Goal: Task Accomplishment & Management: Complete application form

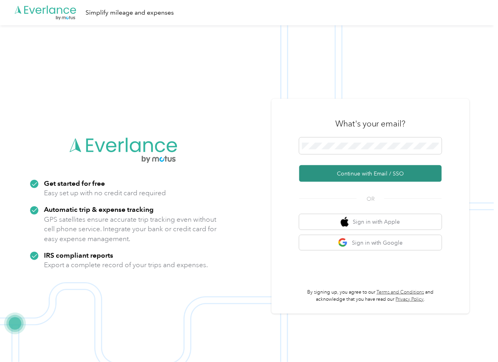
click at [336, 170] on button "Continue with Email / SSO" at bounding box center [370, 173] width 142 height 17
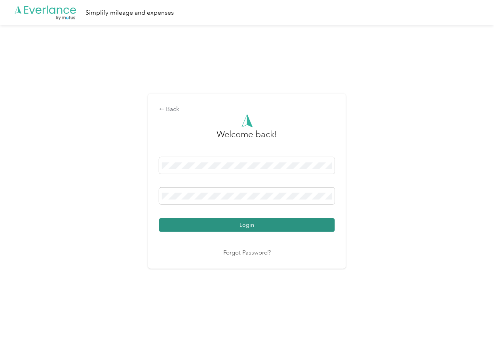
click at [202, 225] on button "Login" at bounding box center [247, 225] width 176 height 14
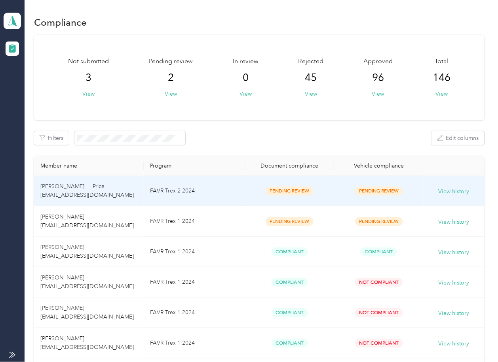
click at [241, 195] on td "FAVR Trex 2 2024" at bounding box center [194, 191] width 101 height 30
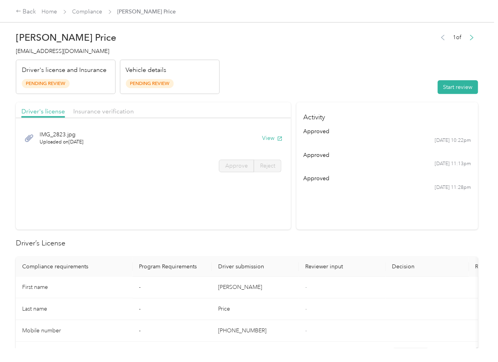
click at [288, 197] on section "Driver's license Insurance verification IMG_2823.jpg Uploaded on [DATE] View Ap…" at bounding box center [153, 165] width 275 height 127
click at [271, 138] on button "View" at bounding box center [272, 138] width 21 height 8
drag, startPoint x: 247, startPoint y: 112, endPoint x: 137, endPoint y: 112, distance: 109.6
click at [246, 112] on div "Driver's license Insurance verification" at bounding box center [153, 110] width 275 height 16
click at [91, 112] on span "Insurance verification" at bounding box center [103, 112] width 61 height 8
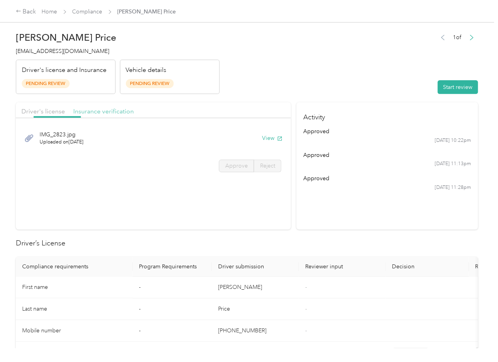
click at [95, 112] on span "Insurance verification" at bounding box center [103, 112] width 61 height 8
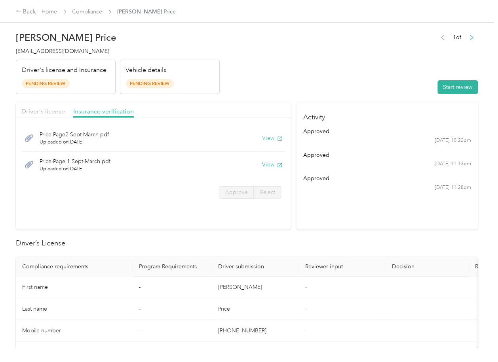
click at [263, 141] on button "View" at bounding box center [272, 138] width 21 height 8
click at [267, 167] on button "View" at bounding box center [272, 165] width 21 height 8
drag, startPoint x: 301, startPoint y: 93, endPoint x: 334, endPoint y: 92, distance: 32.4
click at [301, 93] on header "[PERSON_NAME] Price [EMAIL_ADDRESS][DOMAIN_NAME] Driver's license and Insurance…" at bounding box center [247, 61] width 462 height 66
click at [441, 86] on button "Start review" at bounding box center [457, 87] width 40 height 14
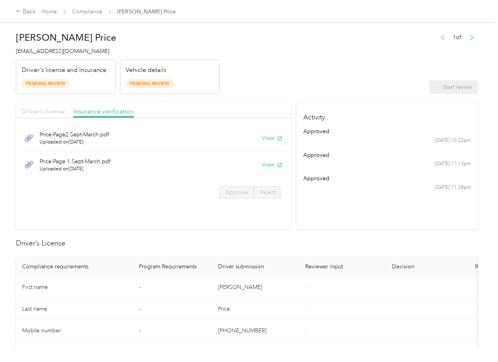
click at [46, 110] on span "Driver's license" at bounding box center [43, 112] width 44 height 8
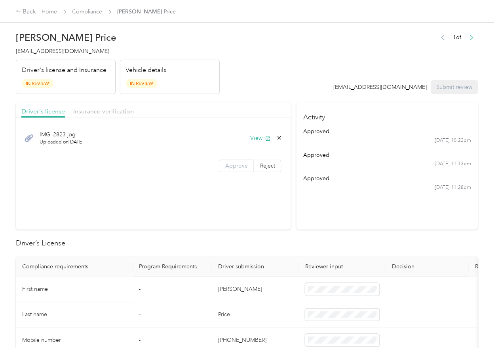
click at [219, 166] on label "Approve" at bounding box center [236, 166] width 35 height 13
click at [228, 167] on span "Approve" at bounding box center [236, 166] width 23 height 7
click at [85, 114] on span "Insurance verification" at bounding box center [103, 112] width 61 height 8
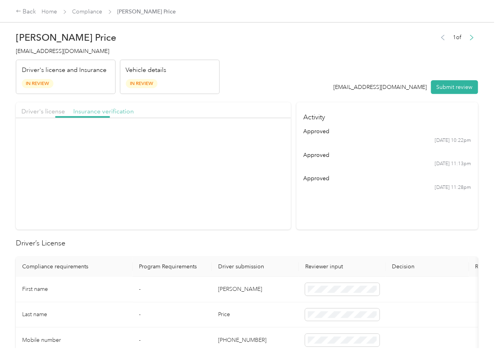
click at [100, 112] on span "Insurance verification" at bounding box center [103, 112] width 61 height 8
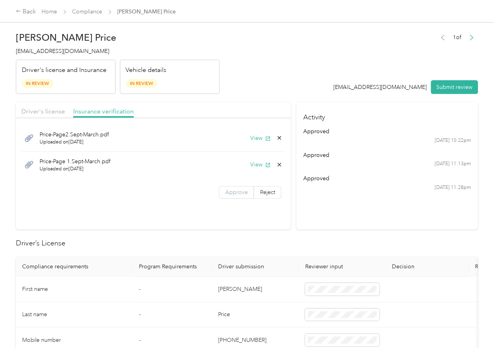
click at [225, 190] on span "Approve" at bounding box center [236, 192] width 23 height 7
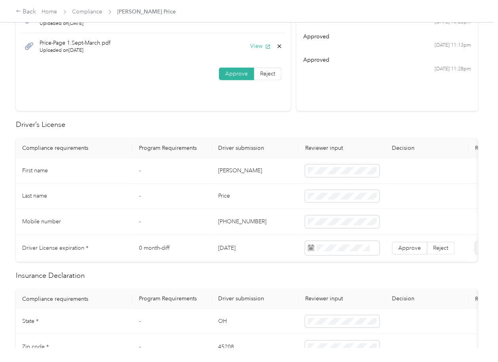
scroll to position [158, 0]
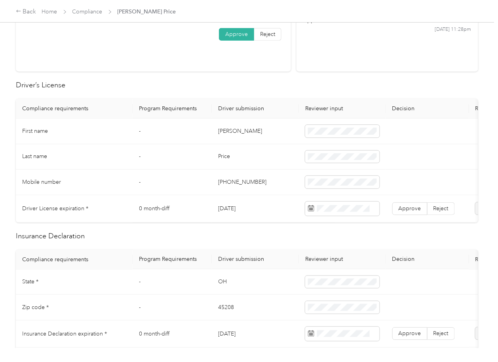
click at [231, 209] on td "[DATE]" at bounding box center [255, 208] width 87 height 27
copy td "[DATE]"
click at [338, 202] on span at bounding box center [342, 209] width 74 height 14
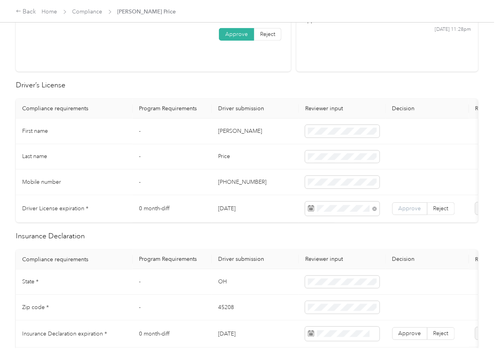
click at [403, 209] on span "Approve" at bounding box center [409, 208] width 23 height 7
click at [235, 184] on td "[PHONE_NUMBER]" at bounding box center [255, 183] width 87 height 26
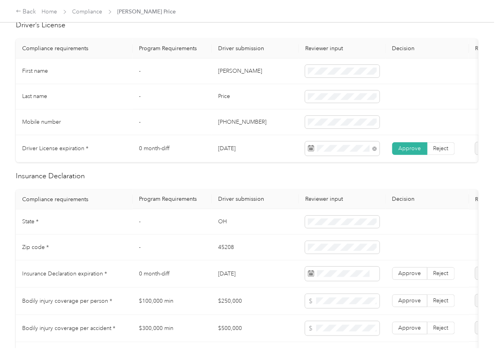
scroll to position [263, 0]
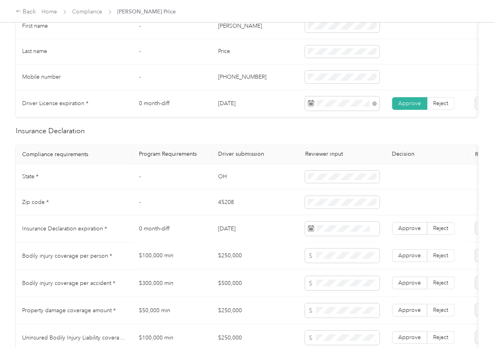
click at [232, 262] on td "$250,000" at bounding box center [255, 256] width 87 height 27
copy td "$250,000"
click at [236, 290] on td "$500,000" at bounding box center [255, 283] width 87 height 27
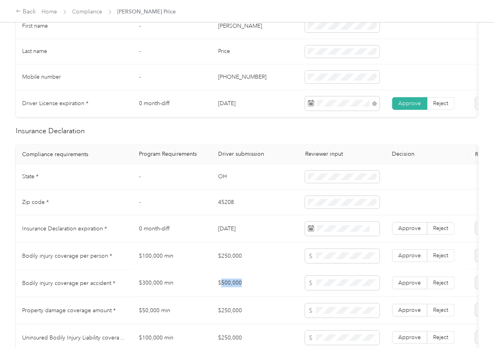
click at [236, 290] on td "$500,000" at bounding box center [255, 283] width 87 height 27
copy td "$500,000"
click at [415, 287] on span "Approve" at bounding box center [409, 283] width 23 height 7
click at [410, 259] on span "Approve" at bounding box center [409, 256] width 23 height 7
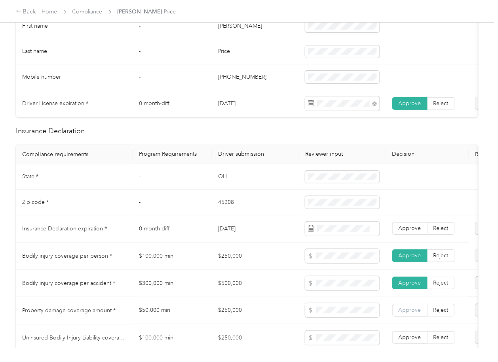
click at [405, 314] on span "Approve" at bounding box center [409, 310] width 23 height 7
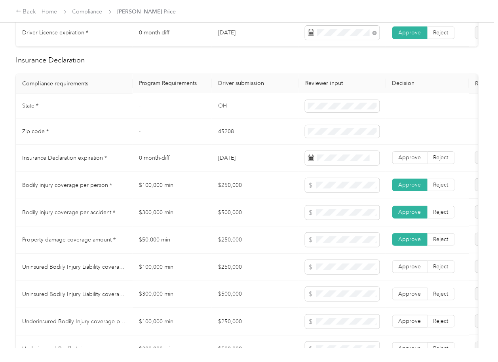
scroll to position [422, 0]
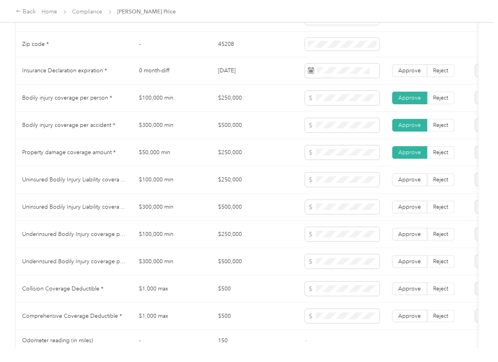
click at [229, 187] on td "$250,000" at bounding box center [255, 180] width 87 height 27
copy td "$250,000"
click at [236, 216] on td "$500,000" at bounding box center [255, 207] width 87 height 27
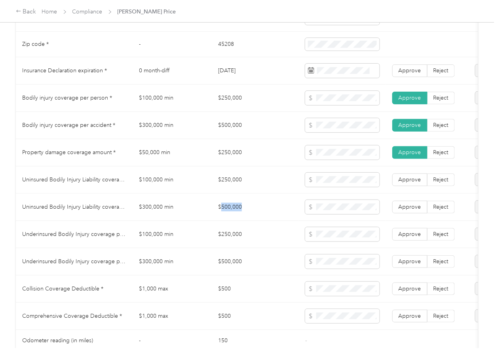
click at [236, 216] on td "$500,000" at bounding box center [255, 207] width 87 height 27
copy td "$500,000"
click at [244, 276] on td "$500,000" at bounding box center [255, 261] width 87 height 27
click at [228, 295] on td "$500" at bounding box center [255, 289] width 87 height 27
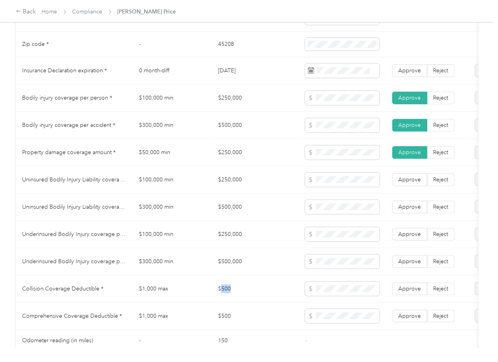
click at [228, 295] on td "$500" at bounding box center [255, 289] width 87 height 27
copy td "$500"
click at [331, 324] on span at bounding box center [342, 316] width 74 height 14
click at [335, 317] on span at bounding box center [342, 316] width 74 height 14
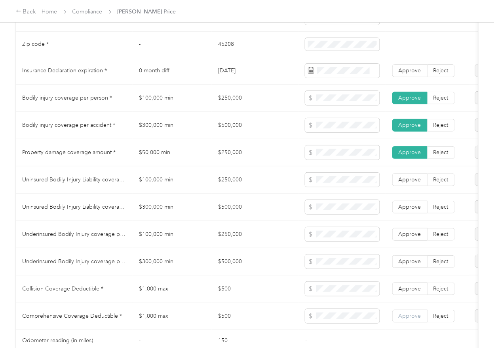
click at [415, 317] on label "Approve" at bounding box center [409, 316] width 35 height 13
click at [407, 303] on td "Approve Reject" at bounding box center [427, 289] width 83 height 27
click at [409, 292] on span "Approve" at bounding box center [409, 289] width 23 height 7
drag, startPoint x: 411, startPoint y: 271, endPoint x: 413, endPoint y: 263, distance: 8.0
click at [411, 265] on span "Approve" at bounding box center [409, 261] width 23 height 7
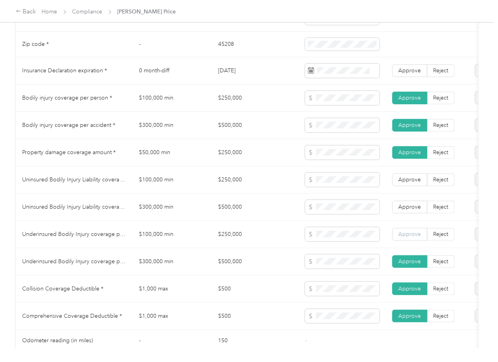
click at [412, 241] on label "Approve" at bounding box center [409, 234] width 35 height 13
drag, startPoint x: 407, startPoint y: 221, endPoint x: 407, endPoint y: 203, distance: 17.8
click at [407, 213] on td "Approve Reject" at bounding box center [427, 207] width 83 height 27
click at [409, 183] on span "Approve" at bounding box center [409, 179] width 23 height 7
click at [411, 210] on span "Approve" at bounding box center [409, 207] width 23 height 7
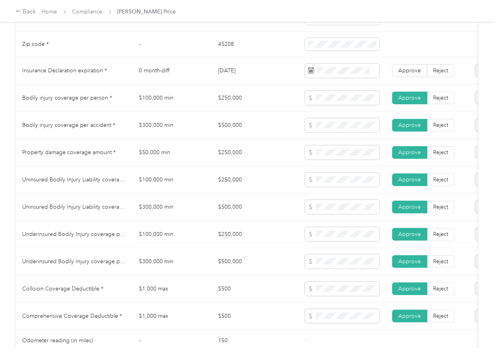
click at [184, 263] on td "$300,000 min" at bounding box center [171, 261] width 79 height 27
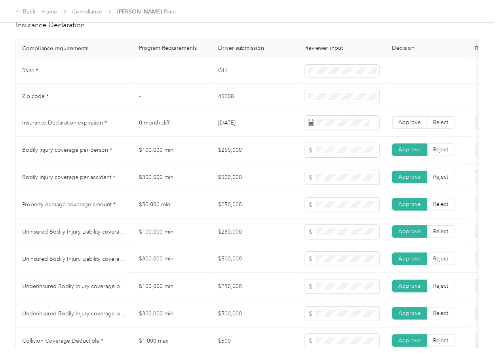
scroll to position [369, 0]
click at [219, 78] on td "OH" at bounding box center [255, 72] width 87 height 26
copy td "OH"
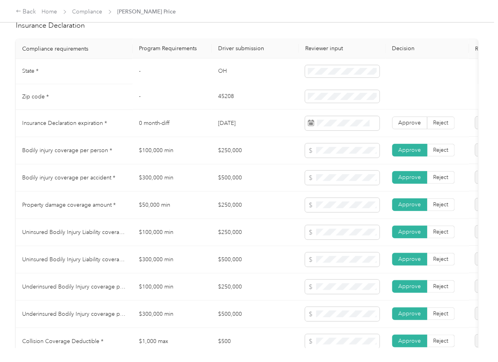
click at [225, 104] on td "45208" at bounding box center [255, 97] width 87 height 26
drag, startPoint x: 225, startPoint y: 104, endPoint x: 271, endPoint y: 107, distance: 45.6
click at [225, 104] on td "45208" at bounding box center [255, 97] width 87 height 26
copy td "45208"
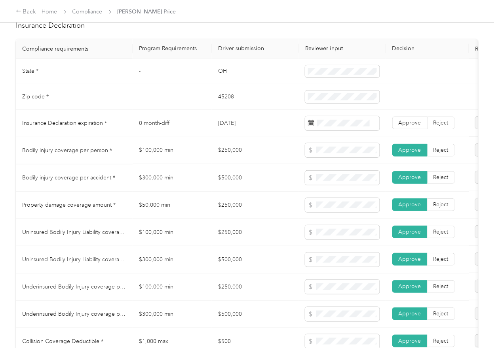
drag, startPoint x: 303, startPoint y: 166, endPoint x: 341, endPoint y: 148, distance: 41.9
click at [305, 165] on td at bounding box center [342, 150] width 87 height 27
click at [412, 127] on span "Approve" at bounding box center [409, 123] width 23 height 7
click at [142, 172] on td "$300,000 min" at bounding box center [171, 178] width 79 height 27
click at [219, 153] on td "$250,000" at bounding box center [255, 150] width 87 height 27
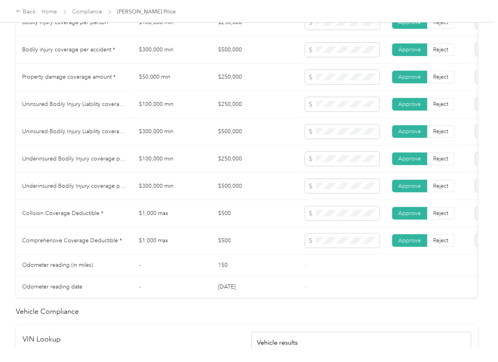
scroll to position [738, 0]
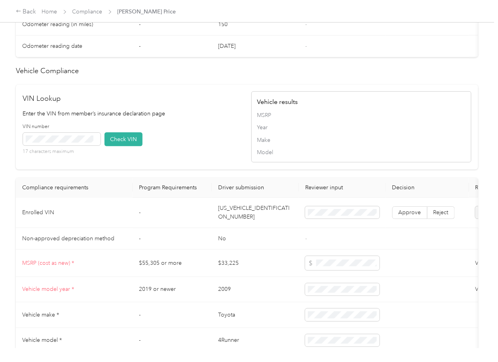
click at [260, 224] on td "[US_VEHICLE_IDENTIFICATION_NUMBER]" at bounding box center [255, 213] width 87 height 30
copy td "[US_VEHICLE_IDENTIFICATION_NUMBER]"
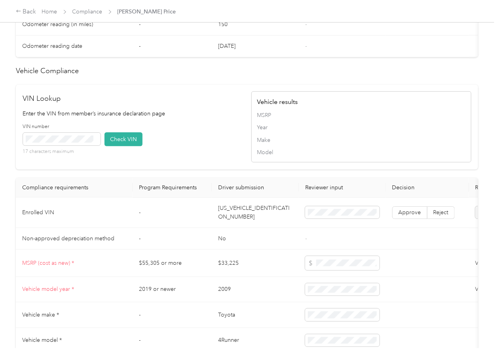
drag, startPoint x: 175, startPoint y: 126, endPoint x: 113, endPoint y: 151, distance: 67.2
click at [175, 118] on p "Enter the VIN from member’s insurance declaration page" at bounding box center [133, 114] width 220 height 8
click at [123, 146] on button "Check VIN" at bounding box center [123, 139] width 38 height 14
click at [413, 216] on span "Approve" at bounding box center [409, 212] width 23 height 7
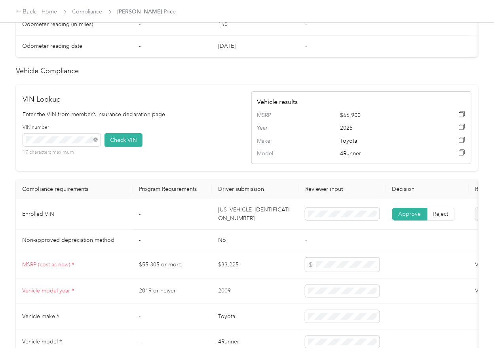
click at [204, 224] on td "-" at bounding box center [171, 214] width 79 height 30
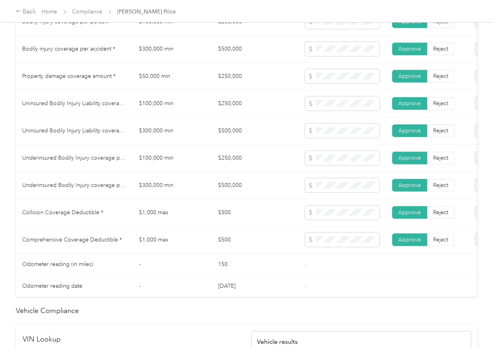
scroll to position [475, 0]
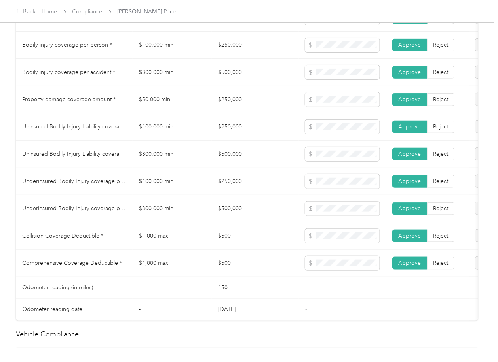
click at [285, 223] on td "$500,000" at bounding box center [255, 208] width 87 height 27
click at [5, 193] on div "[PERSON_NAME] Price [EMAIL_ADDRESS][DOMAIN_NAME] Driver's license and Insurance…" at bounding box center [247, 174] width 494 height 348
click at [256, 215] on td "$500,000" at bounding box center [255, 208] width 87 height 27
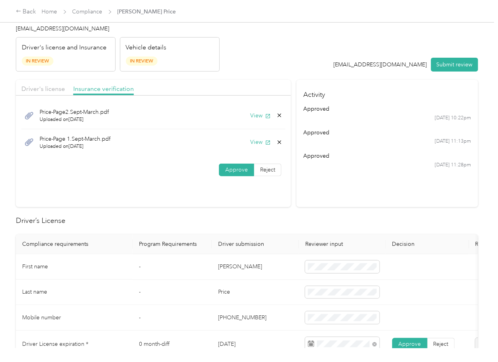
scroll to position [0, 0]
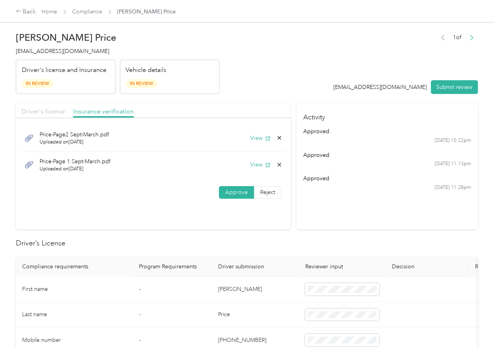
click at [41, 108] on span "Driver's license" at bounding box center [43, 112] width 44 height 8
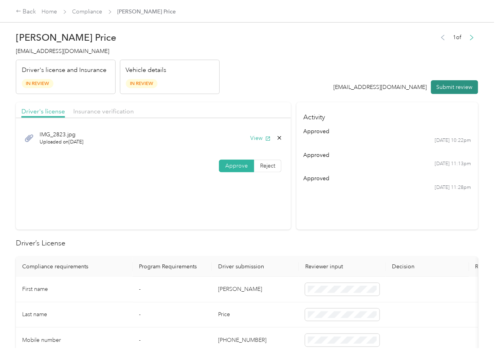
click at [455, 85] on button "Submit review" at bounding box center [454, 87] width 47 height 14
click at [52, 51] on span "[EMAIL_ADDRESS][DOMAIN_NAME]" at bounding box center [62, 51] width 93 height 7
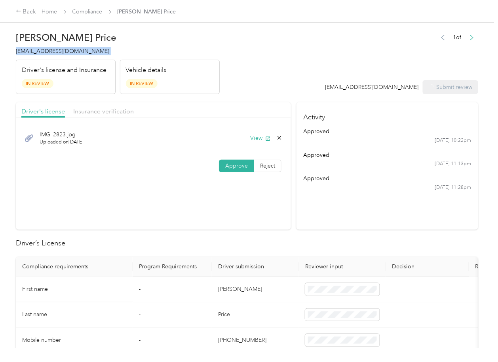
copy span "[EMAIL_ADDRESS][DOMAIN_NAME]"
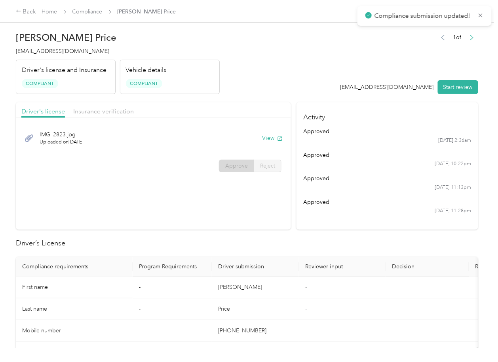
drag, startPoint x: 320, startPoint y: 223, endPoint x: 306, endPoint y: 217, distance: 15.6
click at [321, 223] on section "Activity approved [DATE] 2:36am approved [DATE] 10:22pm approved [DATE] 11:13pm…" at bounding box center [387, 165] width 182 height 127
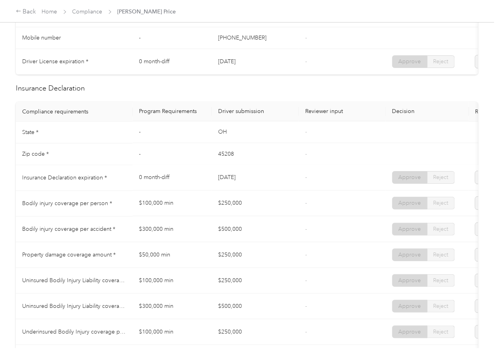
scroll to position [316, 0]
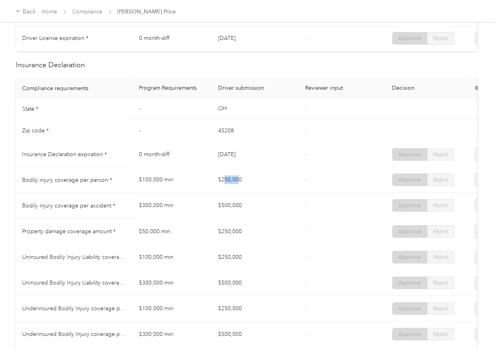
drag, startPoint x: 226, startPoint y: 189, endPoint x: 251, endPoint y: 195, distance: 25.6
click at [252, 192] on td "$250,000" at bounding box center [255, 181] width 87 height 26
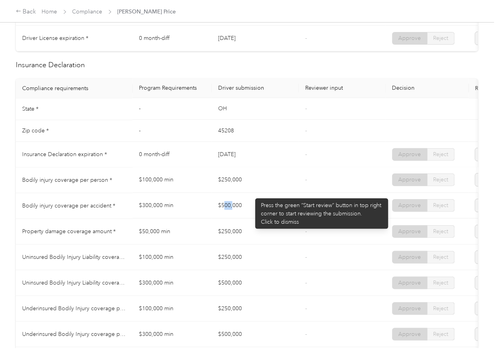
click at [255, 213] on td "$500,000" at bounding box center [255, 206] width 87 height 26
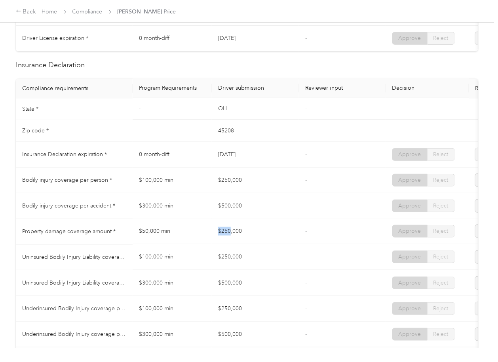
drag, startPoint x: 240, startPoint y: 236, endPoint x: 274, endPoint y: 226, distance: 35.0
click at [261, 236] on td "$250,000" at bounding box center [255, 232] width 87 height 26
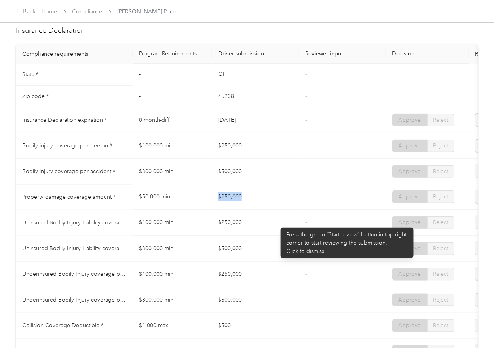
scroll to position [369, 0]
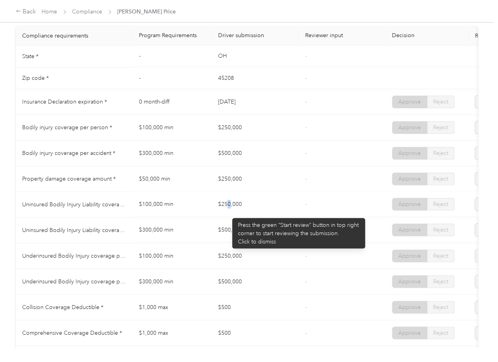
drag, startPoint x: 228, startPoint y: 214, endPoint x: 248, endPoint y: 214, distance: 19.4
click at [248, 214] on td "$250,000" at bounding box center [255, 205] width 87 height 26
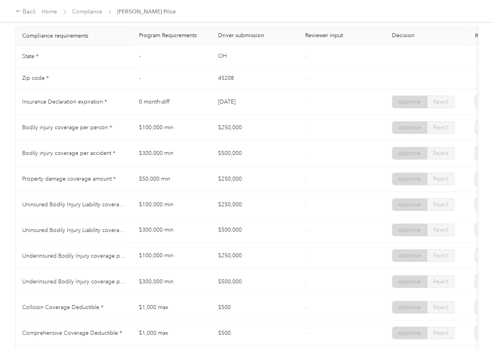
drag, startPoint x: 214, startPoint y: 233, endPoint x: 240, endPoint y: 249, distance: 30.9
click at [248, 240] on td "$500,000" at bounding box center [255, 231] width 87 height 26
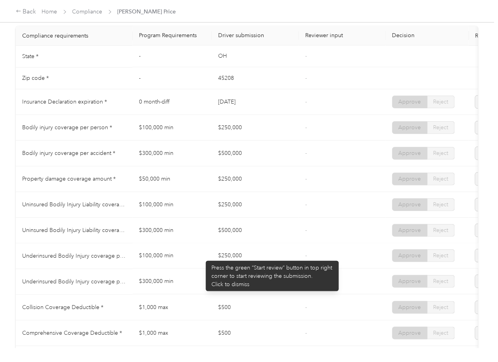
drag, startPoint x: 202, startPoint y: 257, endPoint x: 210, endPoint y: 284, distance: 27.7
click at [233, 261] on tr "Underinsured Bodily Injury coverage per person * $100,000 min $250,000 - Approv…" at bounding box center [295, 257] width 558 height 26
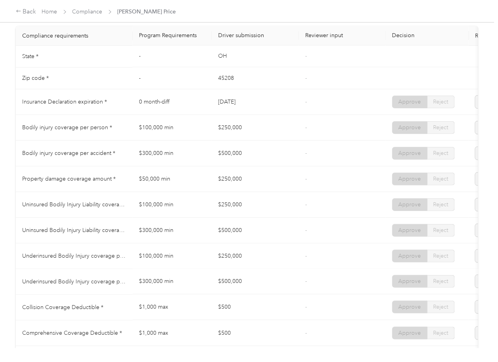
click at [242, 288] on tr "Underinsured Bodily Injury coverage per accident * $300,000 min $500,000 - Appr…" at bounding box center [295, 282] width 558 height 26
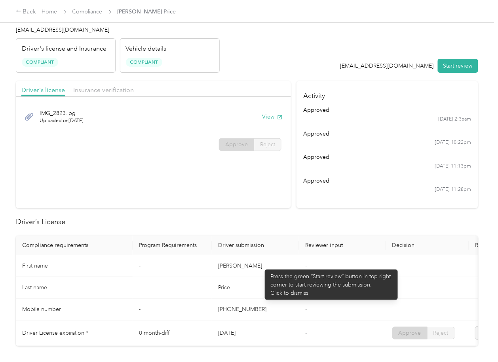
scroll to position [0, 0]
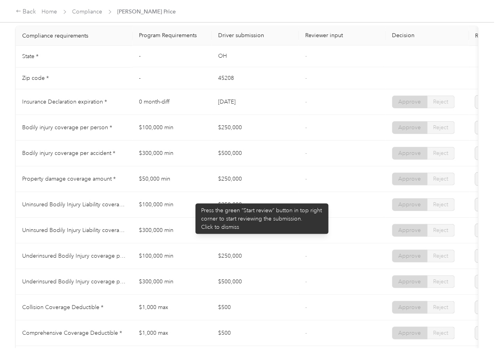
click at [192, 201] on td "$100,000 min" at bounding box center [171, 205] width 79 height 26
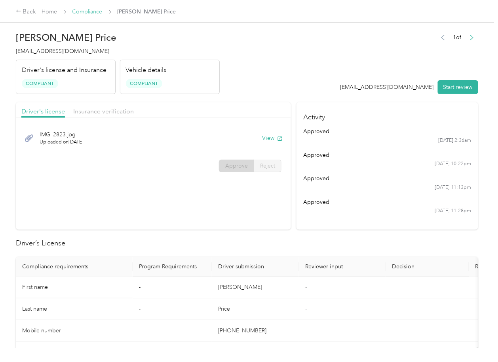
click at [88, 11] on link "Compliance" at bounding box center [87, 11] width 30 height 7
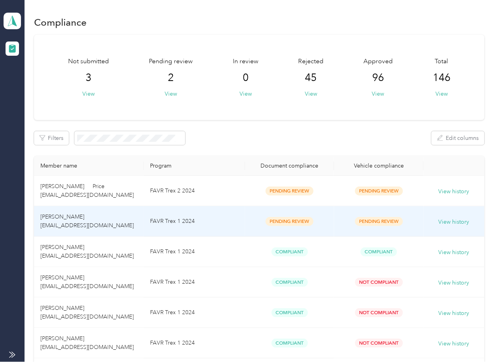
click at [65, 215] on span "[PERSON_NAME] [EMAIL_ADDRESS][DOMAIN_NAME]" at bounding box center [86, 221] width 93 height 15
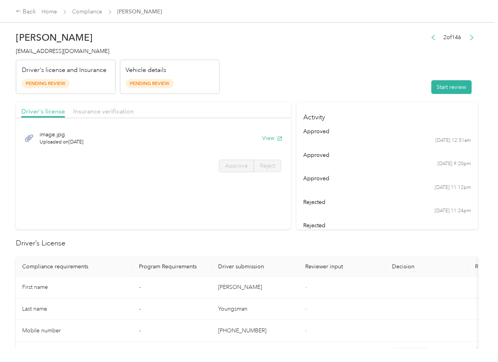
drag, startPoint x: 378, startPoint y: 230, endPoint x: 352, endPoint y: 184, distance: 52.6
click at [378, 230] on div "rejected" at bounding box center [387, 225] width 168 height 8
click at [262, 138] on button "View" at bounding box center [272, 138] width 21 height 8
click at [125, 111] on span "Insurance verification" at bounding box center [103, 112] width 61 height 8
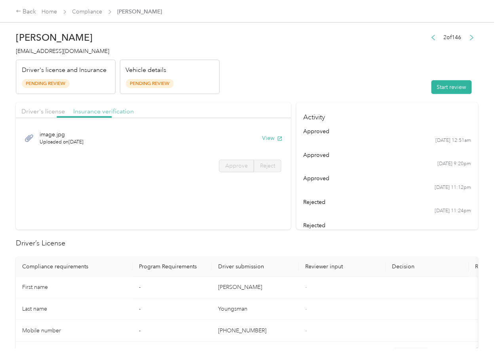
click at [108, 111] on span "Insurance verification" at bounding box center [103, 112] width 61 height 8
click at [274, 138] on button "View" at bounding box center [272, 138] width 21 height 8
click at [438, 87] on button "Start review" at bounding box center [451, 87] width 40 height 14
click at [2, 105] on div "[PERSON_NAME] [EMAIL_ADDRESS][DOMAIN_NAME] Driver's license and Insurance Pendi…" at bounding box center [247, 174] width 494 height 348
click at [39, 105] on div "Driver's license Insurance verification" at bounding box center [153, 110] width 275 height 16
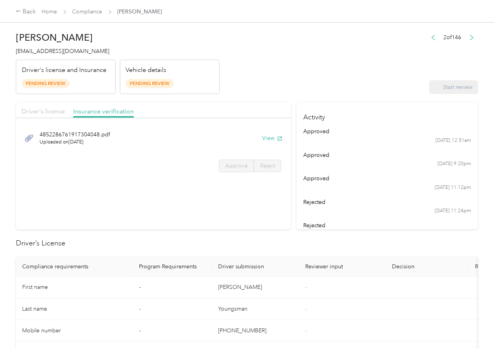
click at [43, 110] on span "Driver's license" at bounding box center [43, 112] width 44 height 8
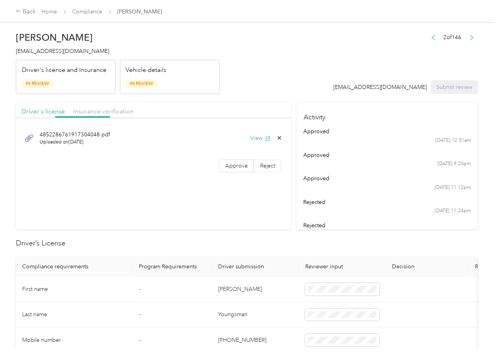
drag, startPoint x: 51, startPoint y: 110, endPoint x: 54, endPoint y: 118, distance: 8.3
click at [52, 111] on span "Driver's license" at bounding box center [43, 112] width 44 height 8
click at [242, 165] on span "Approve" at bounding box center [236, 166] width 23 height 7
drag, startPoint x: 103, startPoint y: 112, endPoint x: 121, endPoint y: 136, distance: 29.6
click at [104, 113] on span "Insurance verification" at bounding box center [103, 112] width 61 height 8
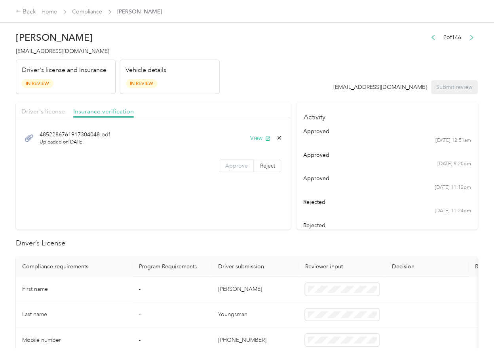
click at [232, 168] on span "Approve" at bounding box center [236, 166] width 23 height 7
click at [37, 111] on span "Driver's license" at bounding box center [43, 112] width 44 height 8
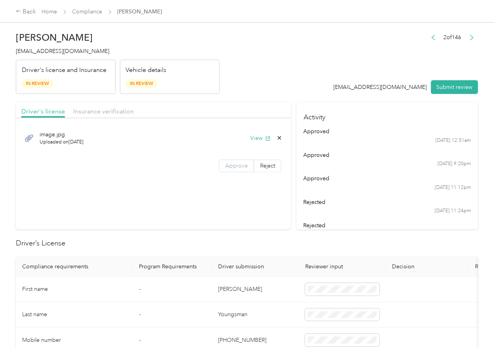
click at [232, 164] on span "Approve" at bounding box center [236, 166] width 23 height 7
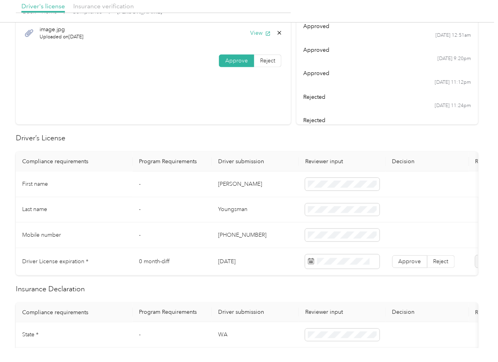
click at [235, 182] on td "[PERSON_NAME]" at bounding box center [255, 185] width 87 height 26
click at [237, 263] on td "[DATE]" at bounding box center [255, 261] width 87 height 27
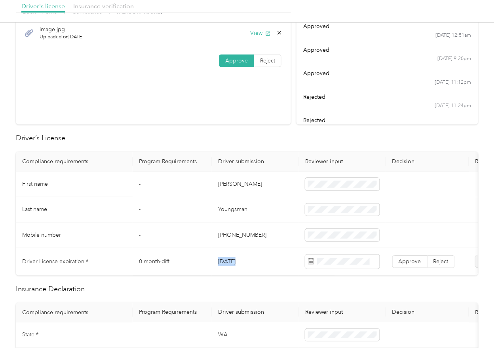
click at [237, 263] on td "[DATE]" at bounding box center [255, 261] width 87 height 27
drag, startPoint x: 256, startPoint y: 146, endPoint x: 267, endPoint y: 165, distance: 22.2
click at [409, 265] on label "Approve" at bounding box center [409, 261] width 35 height 13
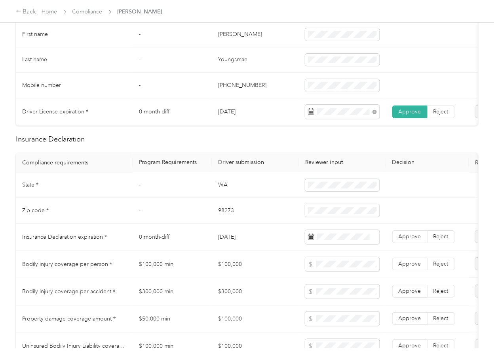
scroll to position [263, 0]
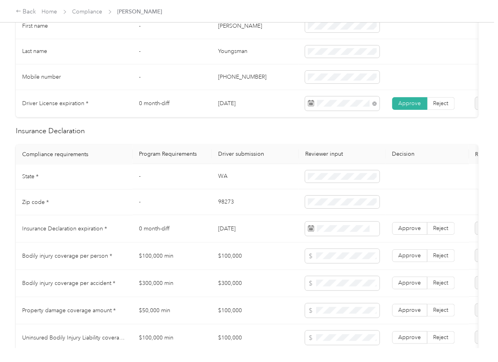
click at [218, 183] on td "WA" at bounding box center [255, 178] width 87 height 26
click at [218, 212] on td "98273" at bounding box center [255, 203] width 87 height 26
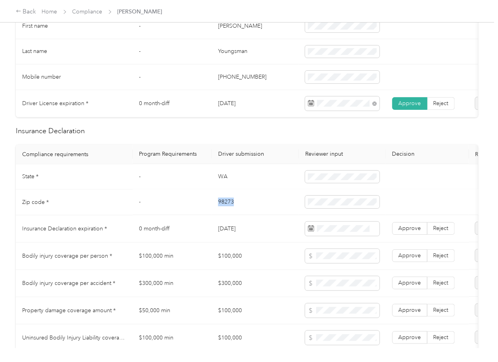
click at [218, 212] on td "98273" at bounding box center [255, 203] width 87 height 26
click at [221, 237] on td "[DATE]" at bounding box center [255, 229] width 87 height 27
drag, startPoint x: 225, startPoint y: 152, endPoint x: 305, endPoint y: 187, distance: 86.9
click at [225, 155] on th "Driver submission" at bounding box center [255, 155] width 87 height 20
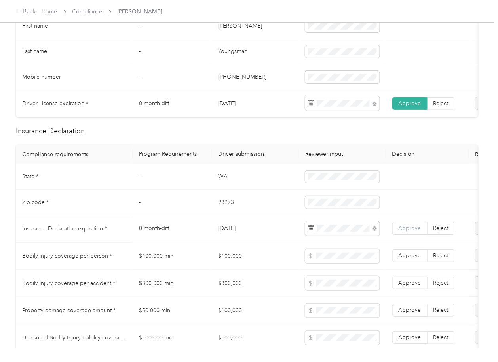
click at [410, 232] on span "Approve" at bounding box center [409, 228] width 23 height 7
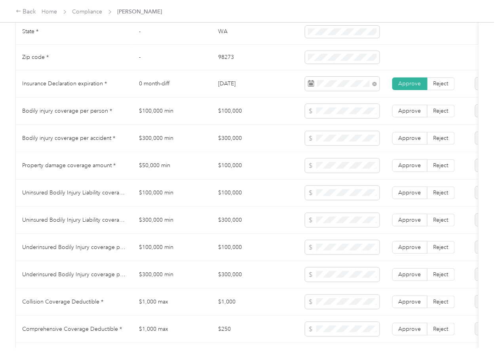
scroll to position [685, 0]
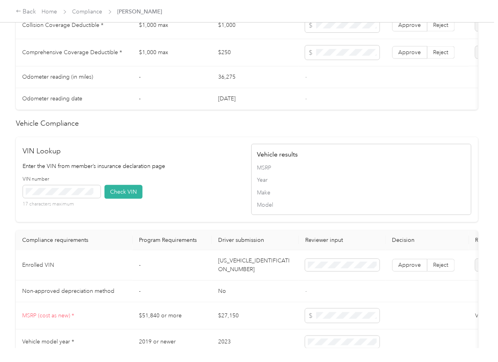
click at [248, 276] on td "[US_VEHICLE_IDENTIFICATION_NUMBER]" at bounding box center [255, 265] width 87 height 30
click at [203, 170] on p "Enter the VIN from member’s insurance declaration page" at bounding box center [133, 166] width 220 height 8
click at [110, 199] on button "Check VIN" at bounding box center [123, 192] width 38 height 14
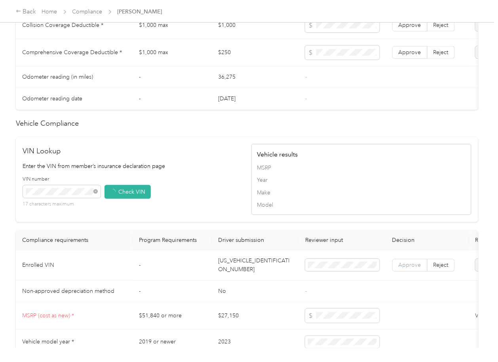
click at [422, 272] on label "Approve" at bounding box center [409, 265] width 35 height 13
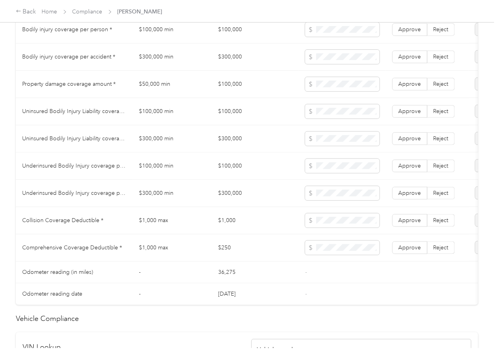
scroll to position [475, 0]
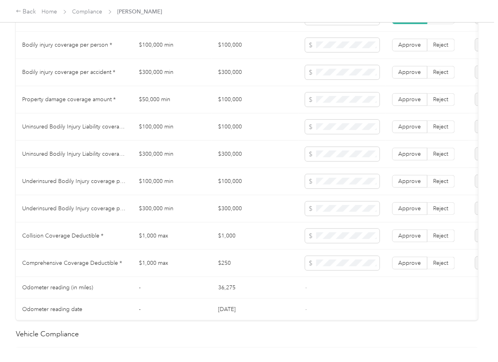
click at [241, 49] on td "$100,000" at bounding box center [255, 45] width 87 height 27
click at [235, 50] on td "$100,000" at bounding box center [255, 45] width 87 height 27
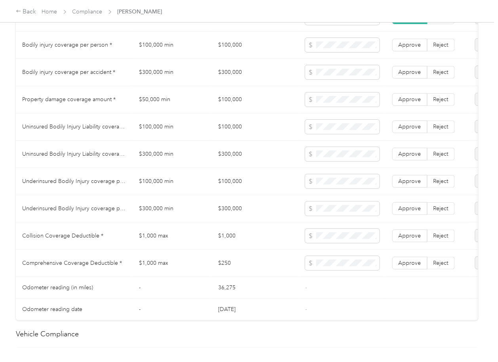
click at [231, 81] on td "$300,000" at bounding box center [255, 72] width 87 height 27
drag, startPoint x: 411, startPoint y: 79, endPoint x: 407, endPoint y: 53, distance: 25.6
click at [412, 76] on span "Approve" at bounding box center [409, 72] width 23 height 7
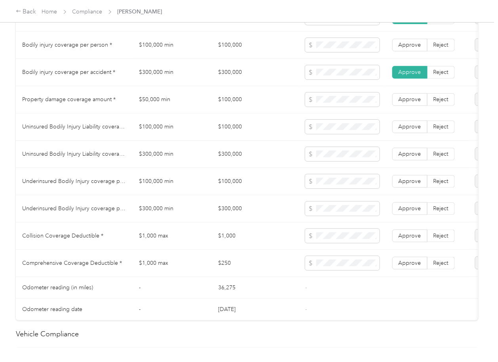
click at [407, 48] on span "Approve" at bounding box center [409, 45] width 23 height 7
click at [411, 103] on span "Approve" at bounding box center [409, 99] width 23 height 7
click at [218, 242] on td "$1,000" at bounding box center [255, 236] width 87 height 27
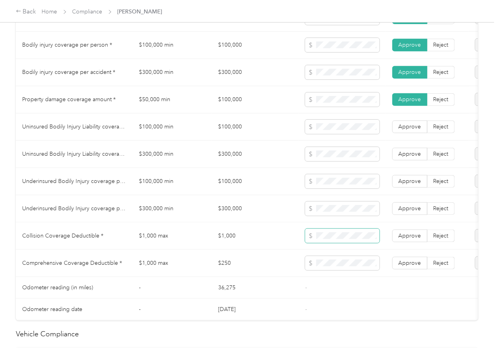
click at [338, 239] on span at bounding box center [342, 236] width 74 height 14
click at [237, 273] on td "$250" at bounding box center [255, 263] width 87 height 27
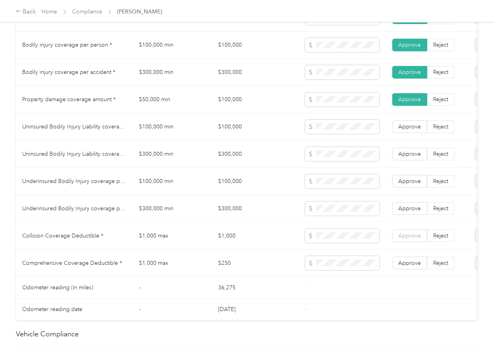
click at [410, 242] on label "Approve" at bounding box center [409, 236] width 35 height 13
click at [410, 267] on span "Approve" at bounding box center [409, 263] width 23 height 7
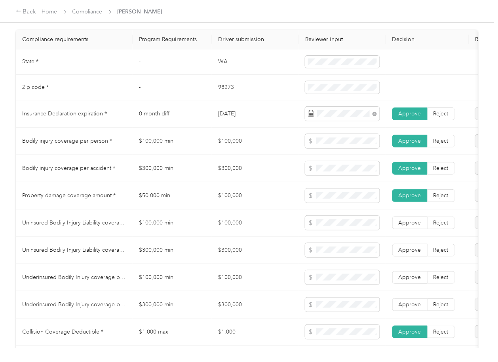
scroll to position [369, 0]
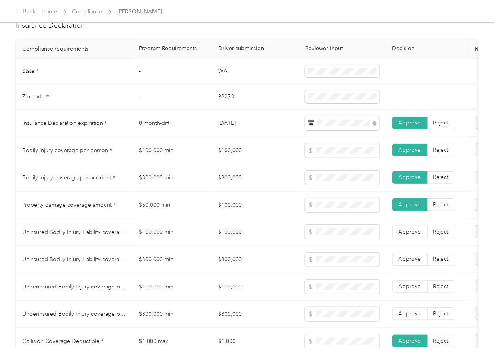
click at [221, 232] on td "$100,000" at bounding box center [255, 232] width 87 height 27
click at [230, 265] on td "$300,000" at bounding box center [255, 259] width 87 height 27
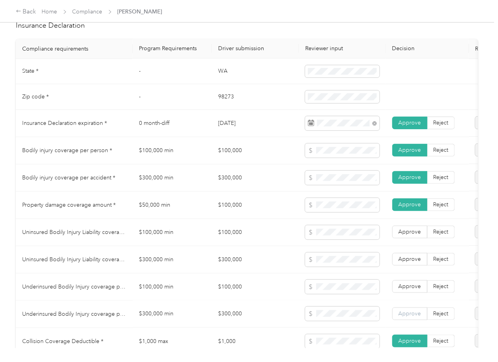
click at [421, 321] on label "Approve" at bounding box center [409, 314] width 35 height 13
click at [414, 289] on label "Approve" at bounding box center [409, 287] width 35 height 13
click at [413, 263] on span "Approve" at bounding box center [409, 259] width 23 height 7
click at [411, 236] on span "Approve" at bounding box center [409, 232] width 23 height 7
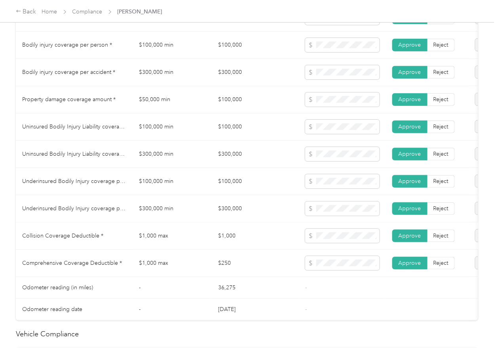
click at [217, 240] on td "$1,000" at bounding box center [255, 236] width 87 height 27
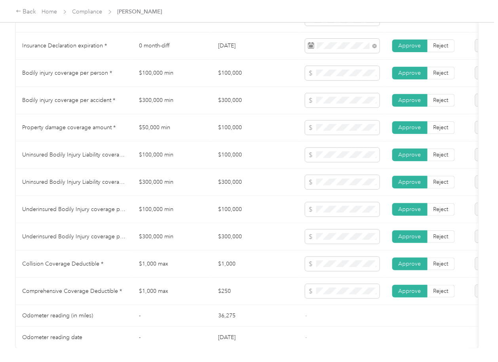
scroll to position [422, 0]
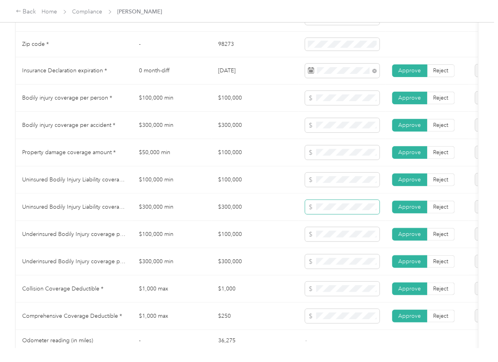
click at [329, 214] on span at bounding box center [342, 207] width 74 height 14
click at [330, 262] on span at bounding box center [342, 262] width 74 height 14
click at [332, 290] on span at bounding box center [342, 289] width 74 height 14
click at [230, 290] on td "$1,000" at bounding box center [255, 289] width 87 height 27
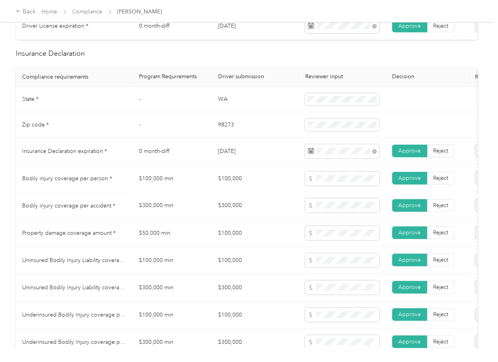
scroll to position [316, 0]
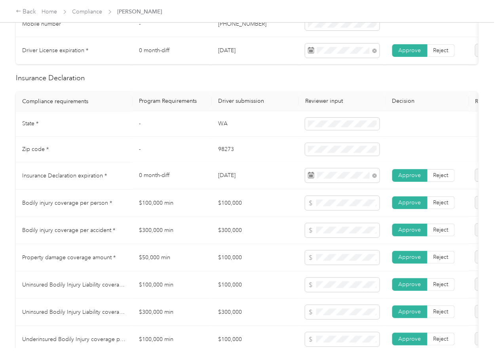
click at [232, 190] on td "[DATE]" at bounding box center [255, 176] width 87 height 27
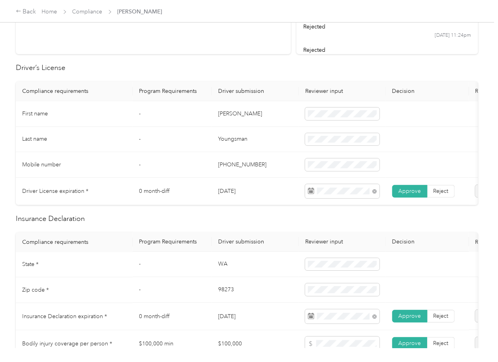
scroll to position [0, 0]
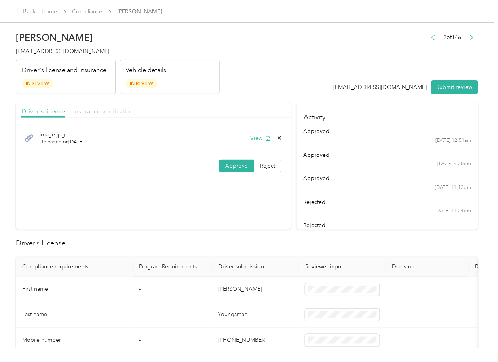
click at [84, 107] on div "Insurance verification" at bounding box center [103, 112] width 61 height 10
click at [452, 84] on button "Submit review" at bounding box center [454, 87] width 47 height 14
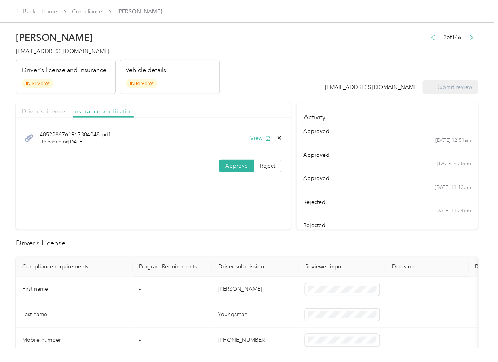
click at [65, 54] on span "[EMAIL_ADDRESS][DOMAIN_NAME]" at bounding box center [62, 51] width 93 height 7
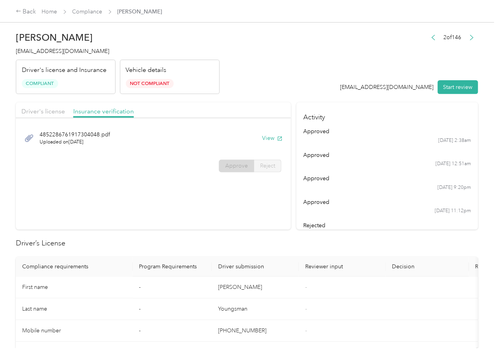
click at [265, 227] on section "Driver's license Insurance verification 4852286761917304048.pdf Uploaded on [DA…" at bounding box center [153, 165] width 275 height 127
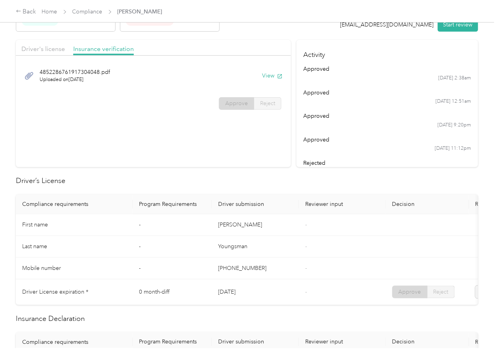
scroll to position [158, 0]
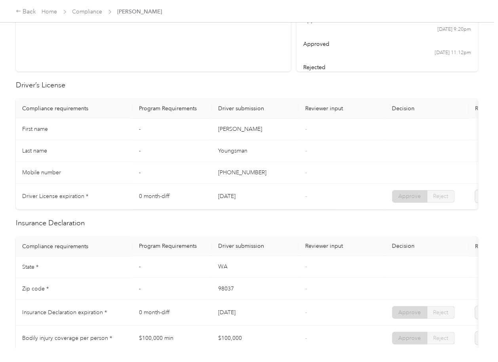
click at [300, 162] on td "-" at bounding box center [342, 173] width 87 height 22
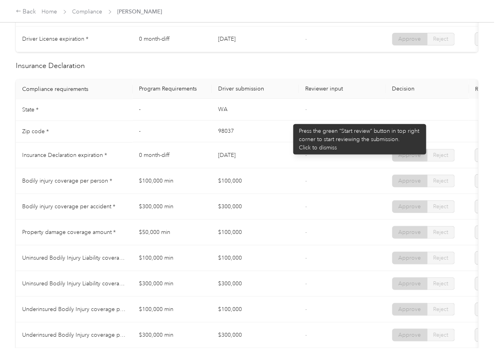
scroll to position [316, 0]
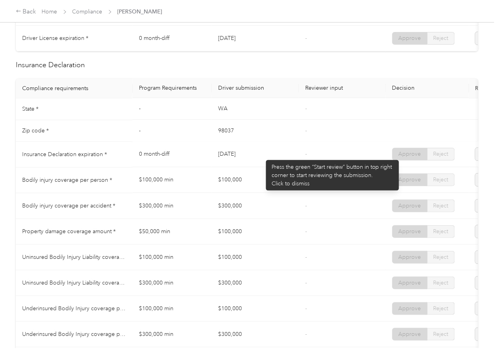
drag, startPoint x: 205, startPoint y: 155, endPoint x: 269, endPoint y: 156, distance: 63.7
click at [269, 156] on tr "Insurance Declaration expiration * 0 month-diff [DATE] - Approve Reject" at bounding box center [295, 155] width 558 height 26
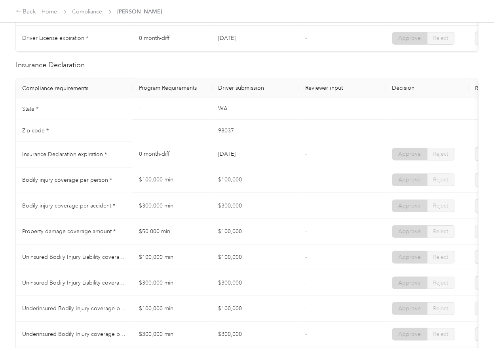
click at [274, 157] on td "[DATE]" at bounding box center [255, 155] width 87 height 26
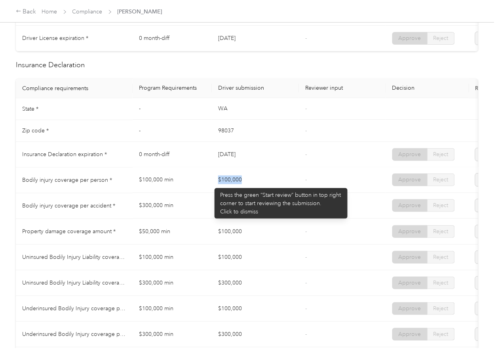
click at [255, 186] on tr "Bodily injury coverage per person * $100,000 min $100,000 - Approve Reject" at bounding box center [295, 181] width 558 height 26
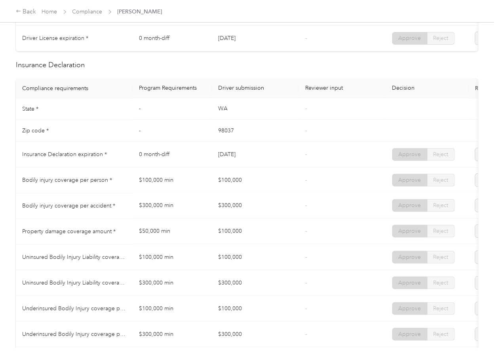
click at [250, 212] on td "$300,000" at bounding box center [255, 206] width 87 height 26
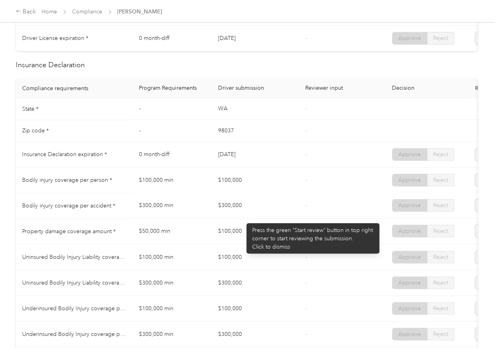
drag, startPoint x: 220, startPoint y: 231, endPoint x: 261, endPoint y: 230, distance: 40.3
click at [254, 232] on td "$100,000" at bounding box center [255, 232] width 87 height 26
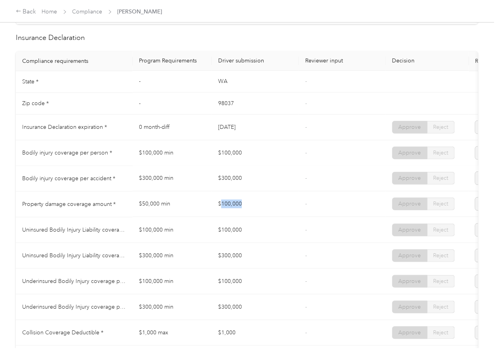
scroll to position [369, 0]
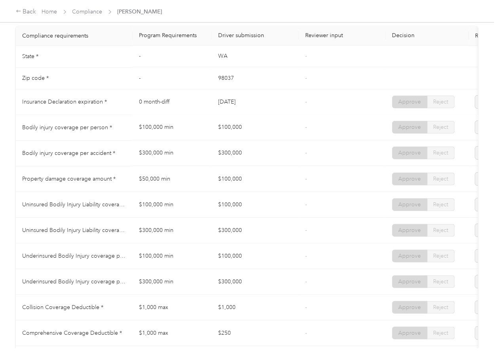
click at [258, 141] on td "$100,000" at bounding box center [255, 128] width 87 height 26
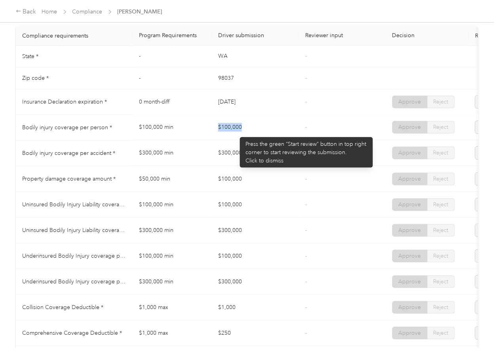
drag, startPoint x: 215, startPoint y: 131, endPoint x: 241, endPoint y: 144, distance: 29.0
click at [250, 135] on tr "Bodily injury coverage per person * $100,000 min $100,000 - Approve Reject" at bounding box center [295, 128] width 558 height 26
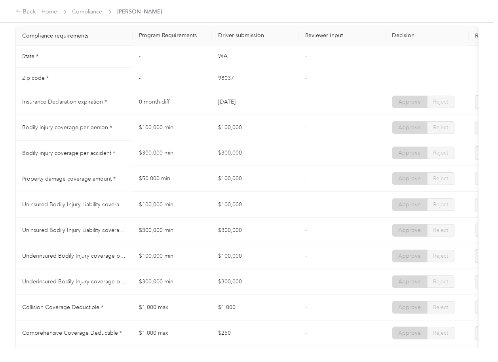
drag, startPoint x: 212, startPoint y: 161, endPoint x: 240, endPoint y: 172, distance: 29.8
click at [249, 164] on td "$300,000" at bounding box center [255, 154] width 87 height 26
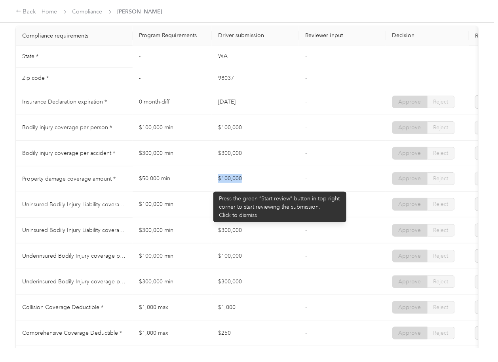
drag, startPoint x: 206, startPoint y: 192, endPoint x: 279, endPoint y: 188, distance: 72.9
click at [278, 189] on tr "Property damage coverage amount * $50,000 min $100,000 - Approve Reject" at bounding box center [295, 180] width 558 height 26
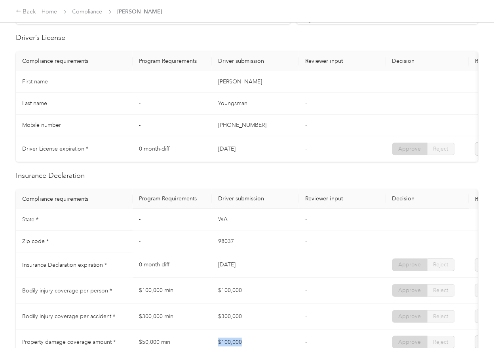
scroll to position [0, 0]
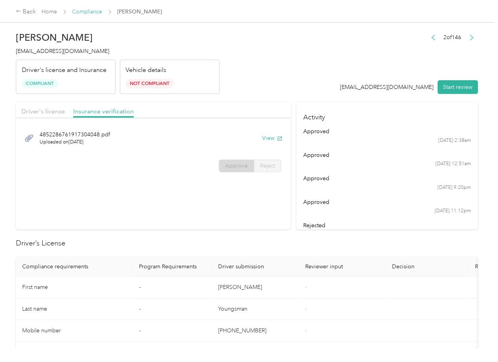
click at [83, 11] on link "Compliance" at bounding box center [87, 11] width 30 height 7
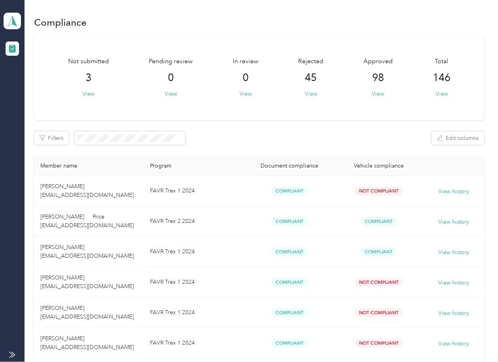
drag, startPoint x: 264, startPoint y: 121, endPoint x: 237, endPoint y: 120, distance: 27.3
drag, startPoint x: 248, startPoint y: 101, endPoint x: 238, endPoint y: 107, distance: 11.3
click at [247, 101] on div "Not submitted 3 View Pending review 0 View In review 0 View Rejected 45 View Ap…" at bounding box center [259, 77] width 450 height 85
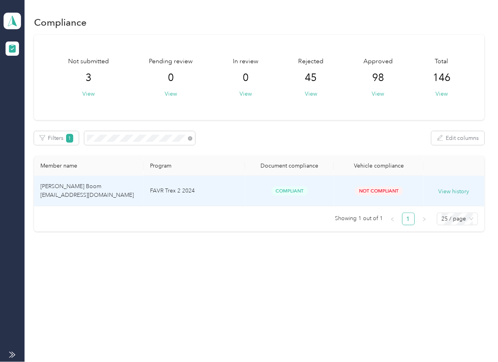
click at [106, 197] on td "[PERSON_NAME] Boom [EMAIL_ADDRESS][DOMAIN_NAME]" at bounding box center [89, 191] width 110 height 30
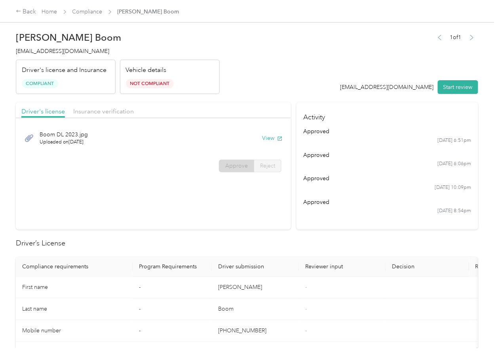
click at [342, 225] on section "Activity approved [DATE] 6:51pm approved [DATE] 6:06pm approved [DATE] 10:09pm …" at bounding box center [387, 165] width 182 height 127
click at [273, 139] on button "View" at bounding box center [272, 138] width 21 height 8
click at [259, 102] on div "Driver's license Insurance verification" at bounding box center [153, 110] width 275 height 16
click at [102, 113] on span "Insurance verification" at bounding box center [103, 112] width 61 height 8
click at [103, 112] on span "Insurance verification" at bounding box center [103, 112] width 61 height 8
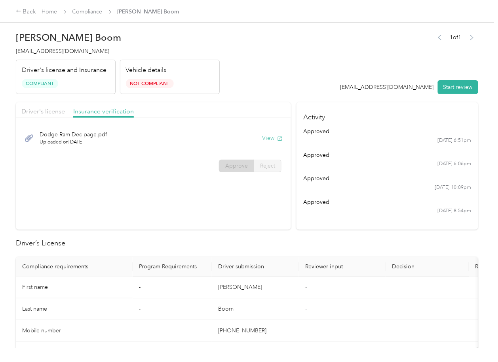
click at [264, 139] on button "View" at bounding box center [272, 138] width 21 height 8
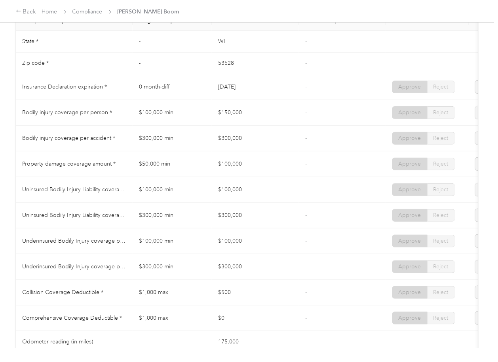
scroll to position [633, 0]
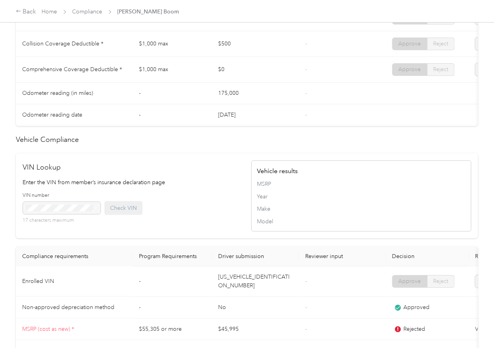
click at [243, 297] on td "[US_VEHICLE_IDENTIFICATION_NUMBER]" at bounding box center [255, 282] width 87 height 30
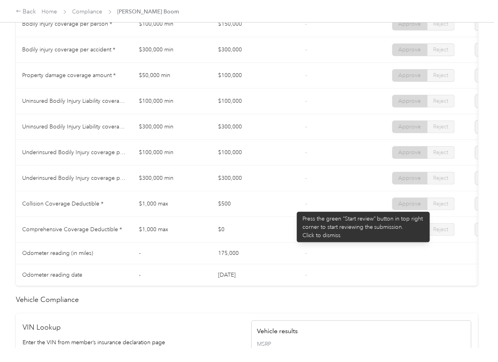
scroll to position [422, 0]
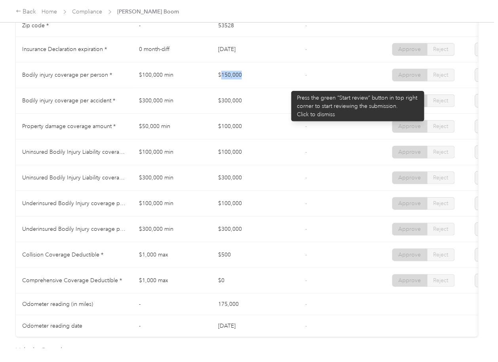
drag, startPoint x: 220, startPoint y: 79, endPoint x: 287, endPoint y: 87, distance: 67.7
click at [287, 87] on td "$150,000" at bounding box center [255, 75] width 87 height 26
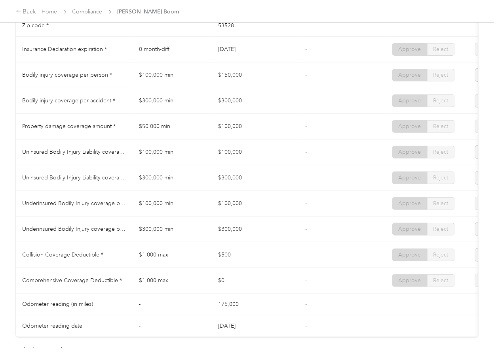
drag, startPoint x: 228, startPoint y: 114, endPoint x: 226, endPoint y: 127, distance: 13.6
click at [248, 114] on td "$300,000" at bounding box center [255, 101] width 87 height 26
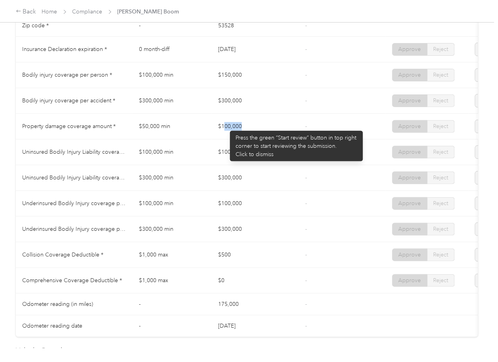
drag, startPoint x: 276, startPoint y: 132, endPoint x: 286, endPoint y: 133, distance: 9.6
click at [278, 132] on td "$100,000" at bounding box center [255, 127] width 87 height 26
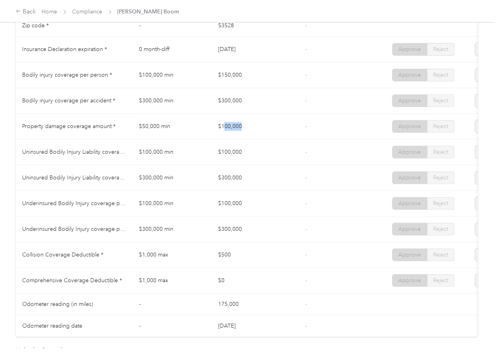
click at [289, 135] on td "$100,000" at bounding box center [255, 127] width 87 height 26
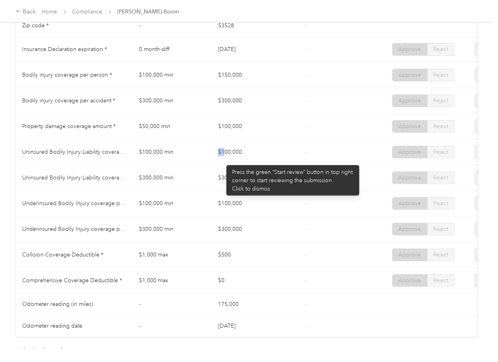
drag, startPoint x: 212, startPoint y: 162, endPoint x: 248, endPoint y: 167, distance: 36.0
click at [246, 163] on td "$100,000" at bounding box center [255, 153] width 87 height 26
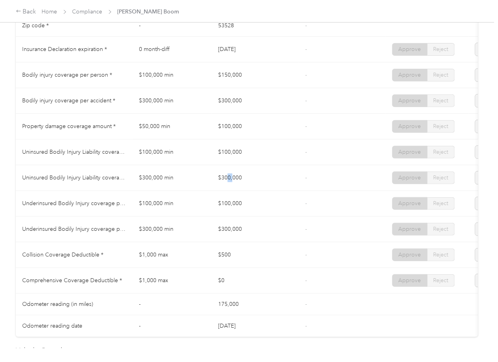
drag, startPoint x: 240, startPoint y: 187, endPoint x: 255, endPoint y: 201, distance: 20.2
click at [254, 191] on td "$300,000" at bounding box center [255, 178] width 87 height 26
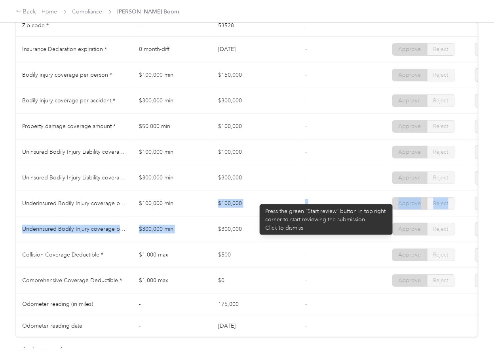
click at [251, 234] on tbody "State * - [US_STATE] - Zip code * - 53528 - Insurance Declaration expiration * …" at bounding box center [295, 165] width 558 height 344
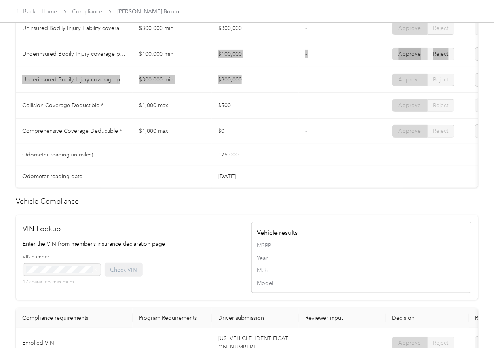
scroll to position [775, 0]
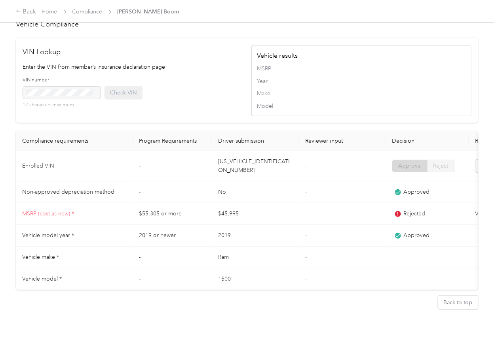
click at [268, 182] on td "No" at bounding box center [255, 193] width 87 height 22
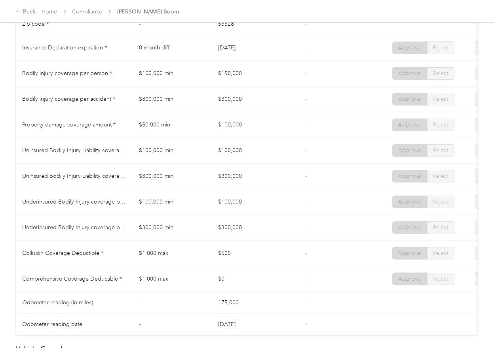
scroll to position [353, 0]
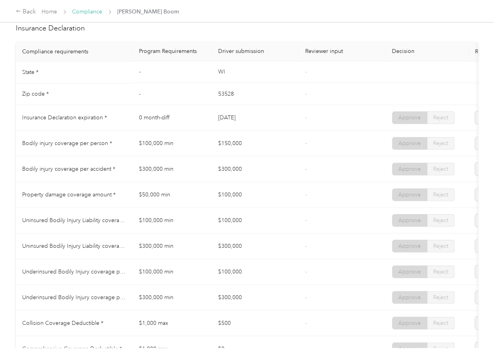
click at [83, 11] on link "Compliance" at bounding box center [87, 11] width 30 height 7
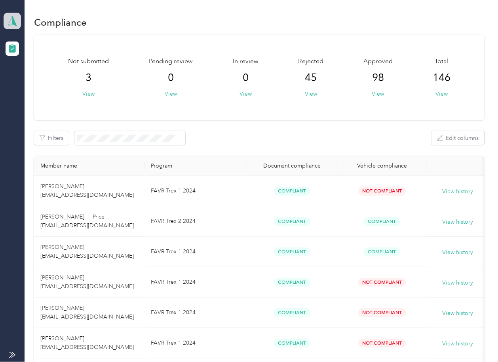
click at [9, 26] on icon at bounding box center [12, 20] width 12 height 11
click at [44, 79] on div "Log out" at bounding box center [86, 81] width 155 height 14
